Goal: Find specific page/section: Find specific page/section

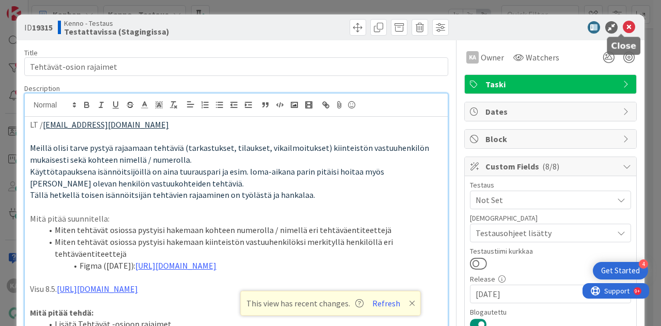
click at [623, 27] on icon at bounding box center [629, 27] width 12 height 12
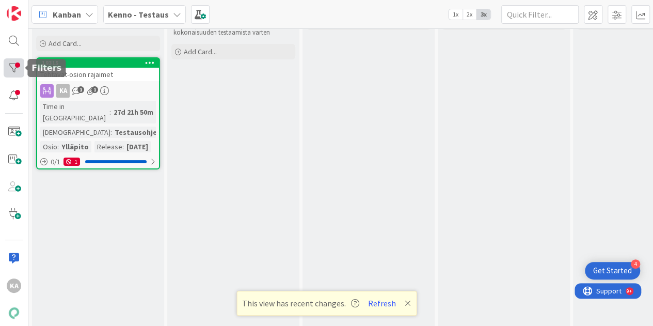
click at [12, 68] on div at bounding box center [14, 67] width 21 height 19
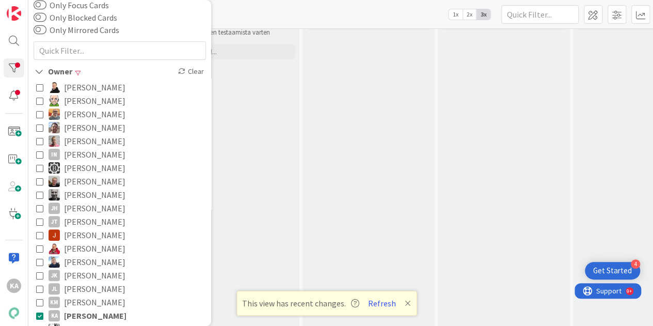
scroll to position [155, 0]
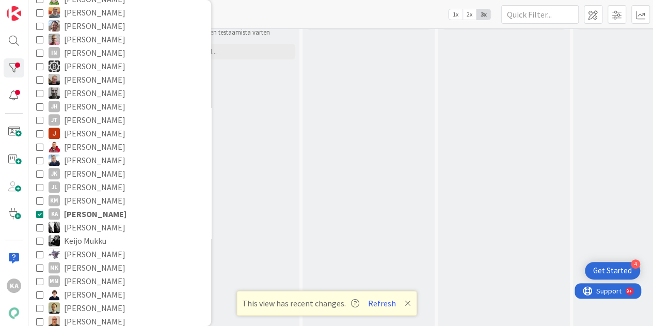
click at [81, 215] on span "[PERSON_NAME]" at bounding box center [95, 213] width 62 height 13
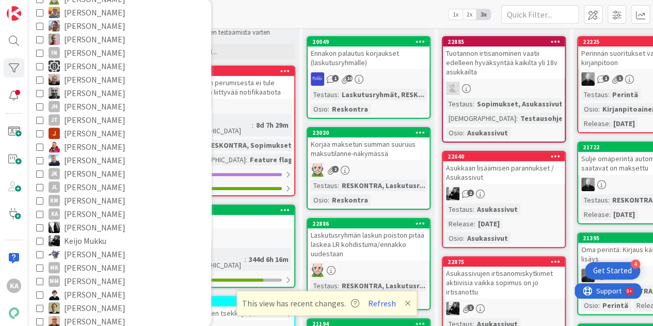
click at [274, 19] on div "[PERSON_NAME] - Testaus 1x 2x 3x" at bounding box center [340, 14] width 625 height 28
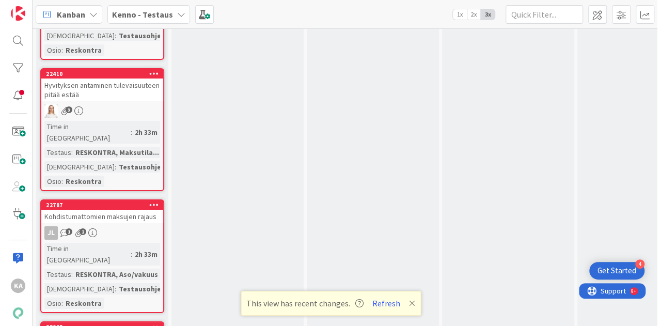
scroll to position [3769, 0]
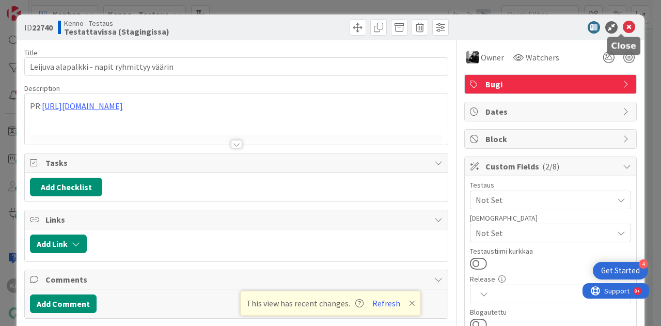
click at [624, 30] on icon at bounding box center [629, 27] width 12 height 12
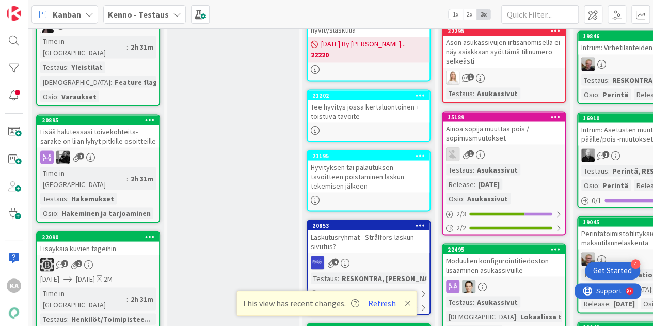
scroll to position [981, 0]
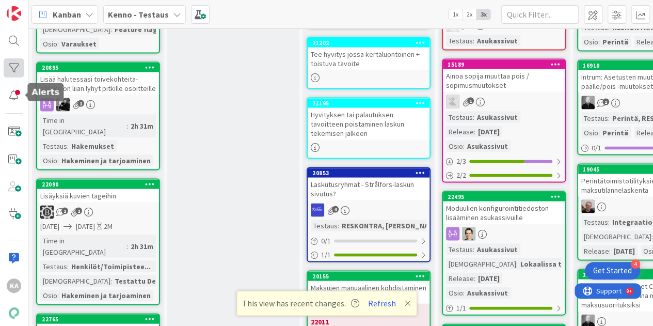
click at [21, 67] on div at bounding box center [14, 67] width 21 height 19
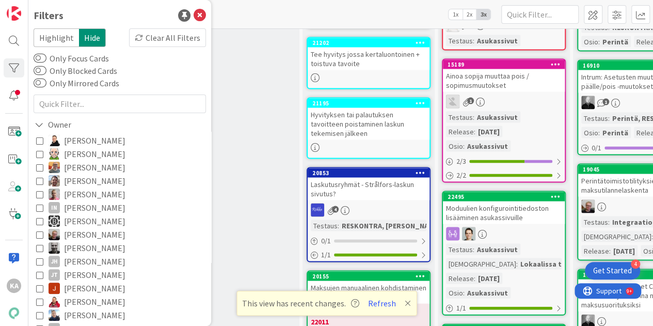
scroll to position [207, 0]
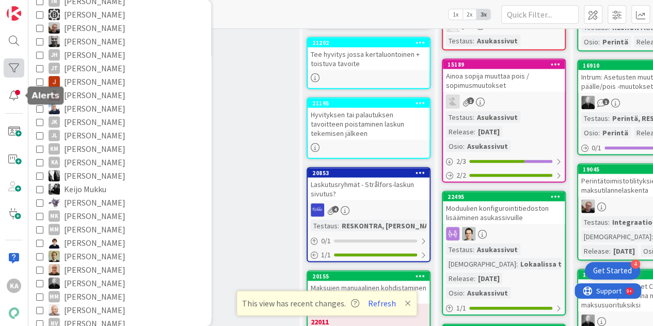
click at [13, 68] on div at bounding box center [14, 67] width 21 height 19
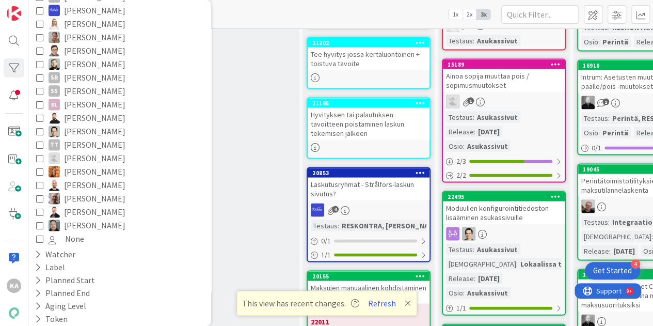
scroll to position [663, 0]
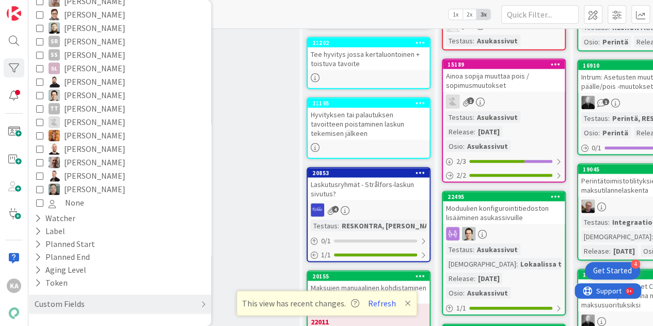
click at [237, 14] on div "[PERSON_NAME] - Testaus 1x 2x 3x" at bounding box center [340, 14] width 625 height 28
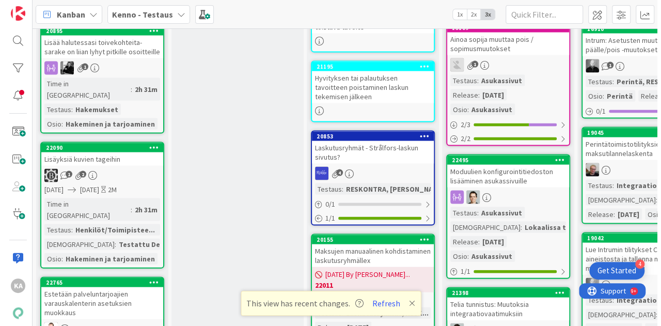
scroll to position [1033, 0]
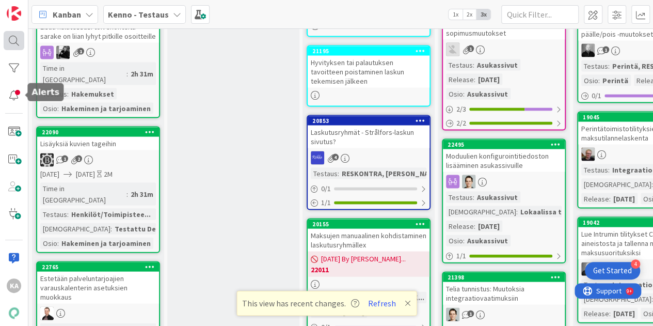
click at [19, 39] on div at bounding box center [14, 40] width 21 height 19
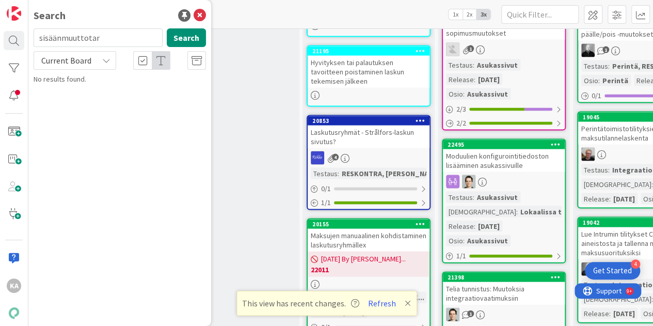
drag, startPoint x: 96, startPoint y: 36, endPoint x: -24, endPoint y: 30, distance: 119.9
click at [0, 30] on html "4 Get Started KA Search sisäänmuuttotar Search Current Board No results found. …" at bounding box center [326, 163] width 653 height 326
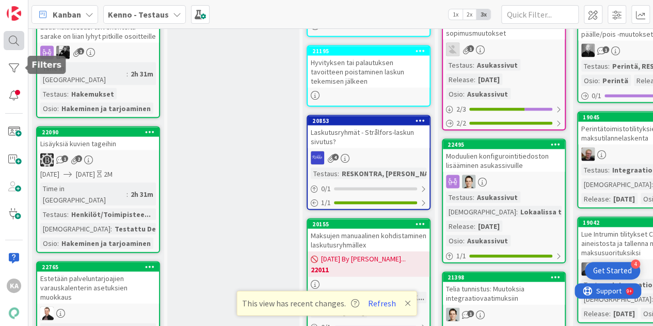
click at [11, 37] on div at bounding box center [14, 40] width 21 height 19
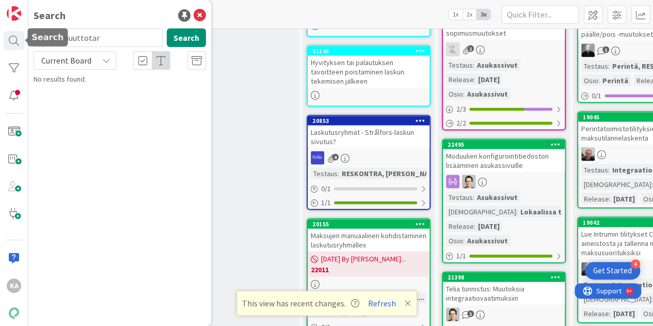
drag, startPoint x: 107, startPoint y: 36, endPoint x: -22, endPoint y: 38, distance: 129.1
click at [0, 38] on html "4 Get Started KA Search sisäänmuuttotar Search Current Board No results found. …" at bounding box center [326, 163] width 653 height 326
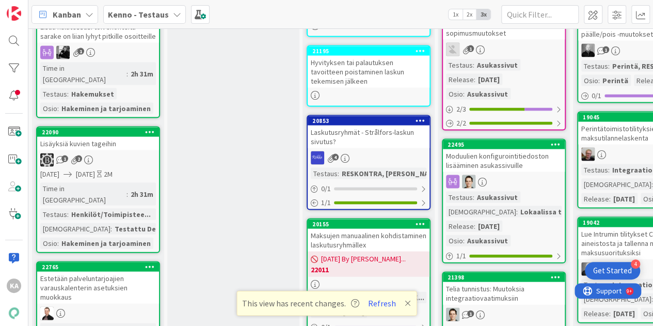
click at [3, 39] on div "KA" at bounding box center [14, 163] width 28 height 326
click at [8, 39] on div at bounding box center [14, 40] width 21 height 19
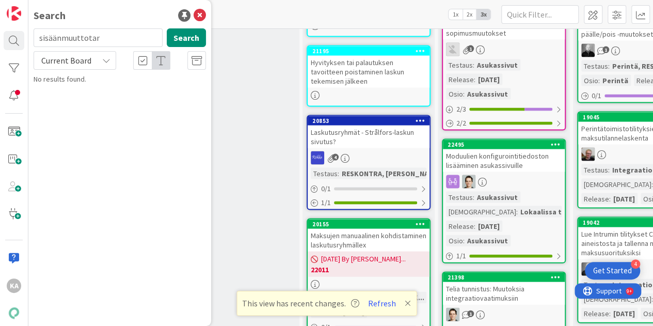
click at [102, 38] on input "sisäänmuuttotar" at bounding box center [98, 37] width 129 height 19
type input "s"
type input "20123"
click at [80, 64] on span "Current Board" at bounding box center [66, 60] width 50 height 10
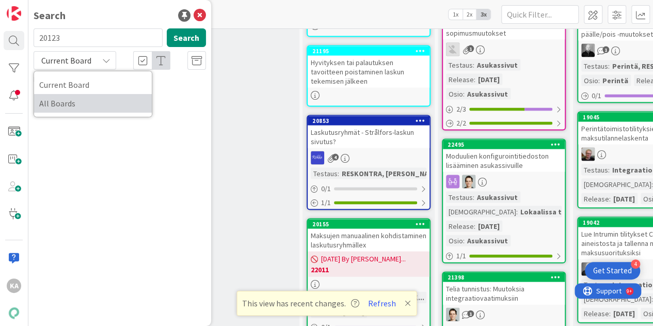
click at [80, 99] on span "All Boards" at bounding box center [92, 103] width 107 height 15
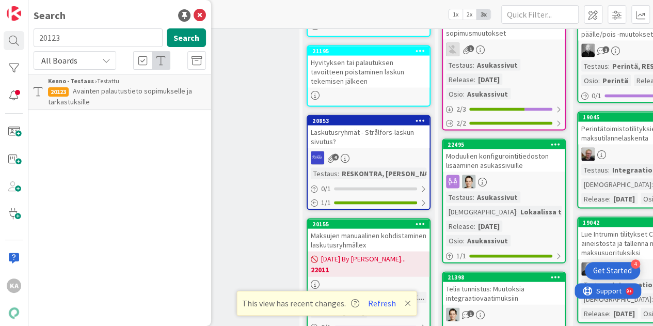
click at [104, 97] on p "Avainten palautustieto sopimukselle ja tarkastuksille" at bounding box center [127, 97] width 158 height 22
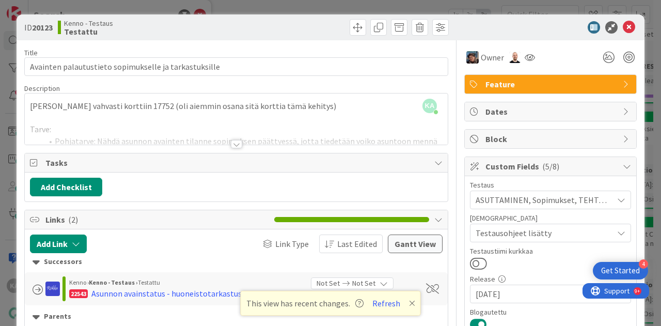
click at [234, 138] on div at bounding box center [236, 131] width 423 height 26
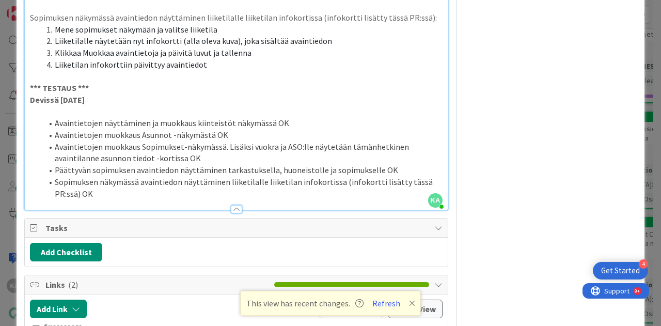
scroll to position [1394, 0]
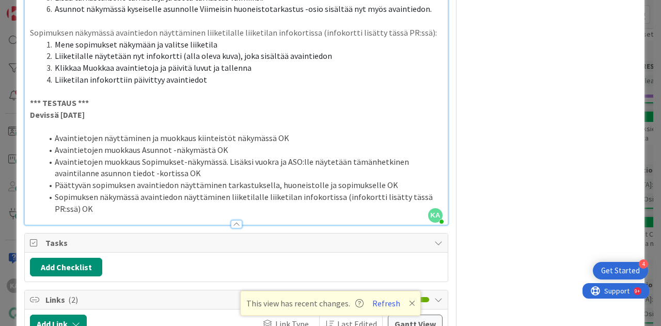
drag, startPoint x: 411, startPoint y: 306, endPoint x: 376, endPoint y: 270, distance: 51.1
click at [411, 306] on icon at bounding box center [412, 303] width 6 height 8
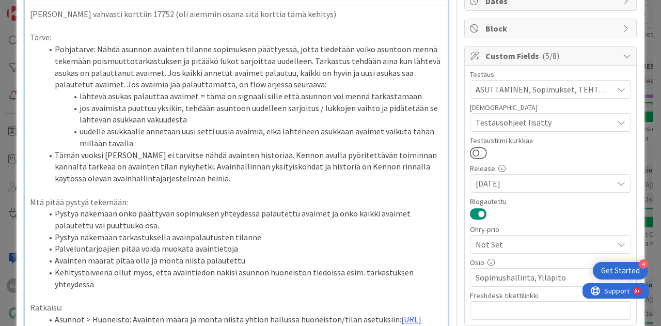
scroll to position [207, 0]
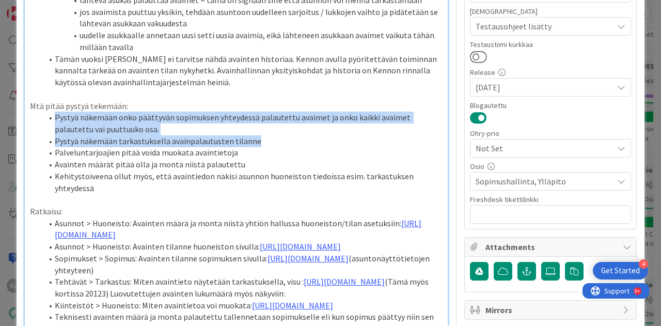
drag, startPoint x: 53, startPoint y: 117, endPoint x: 262, endPoint y: 140, distance: 209.9
click at [261, 140] on ol "Pystyä näkemään onko päättyvän sopimuksen yhteydessä palautettu avaimet ja onko…" at bounding box center [236, 153] width 413 height 82
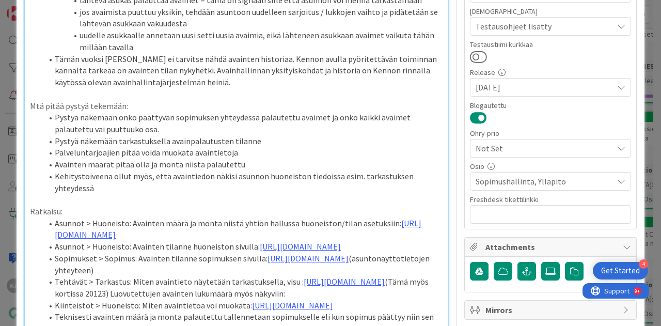
click at [302, 150] on li "Palveluntarjoajien pitää voida muokata avaintietoja" at bounding box center [242, 153] width 400 height 12
